Goal: Find specific page/section: Find specific page/section

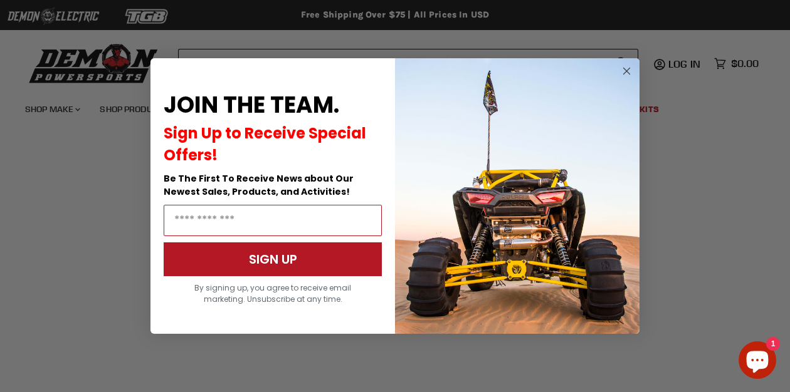
scroll to position [382, 0]
